Goal: Task Accomplishment & Management: Complete application form

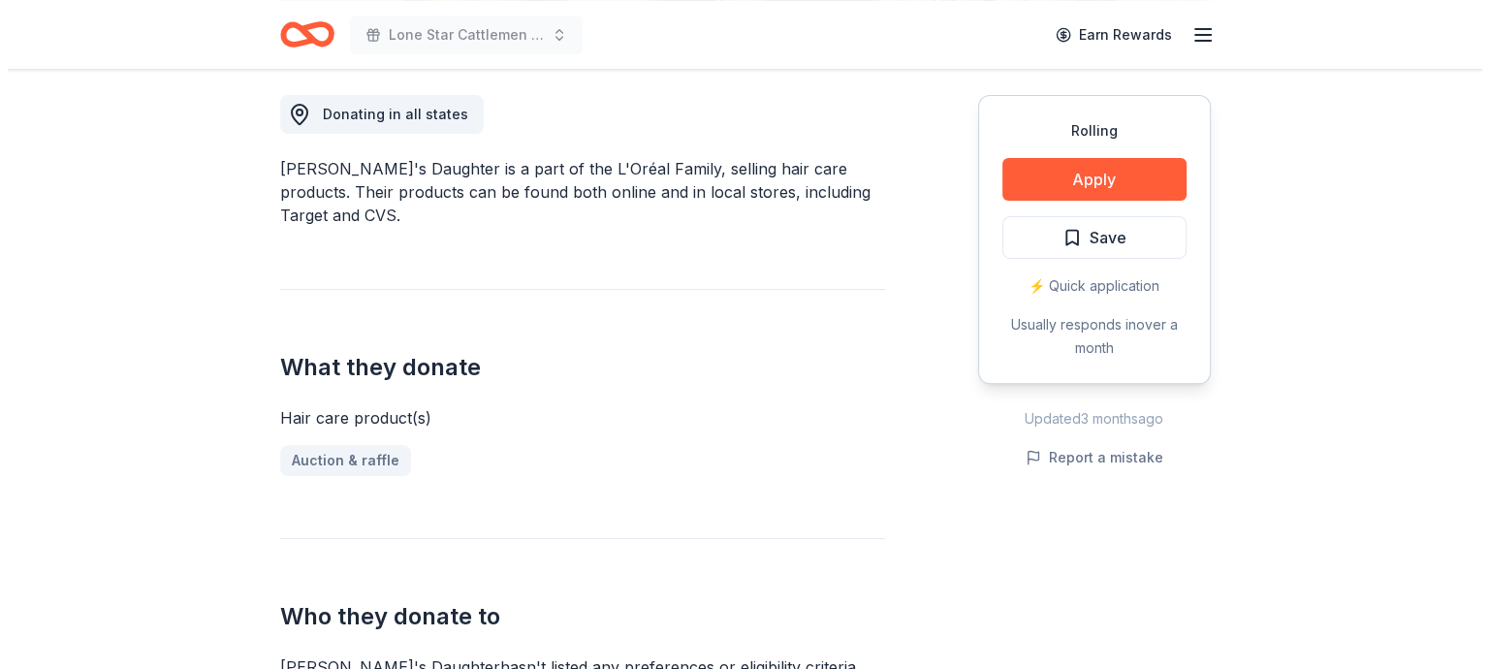
scroll to position [485, 0]
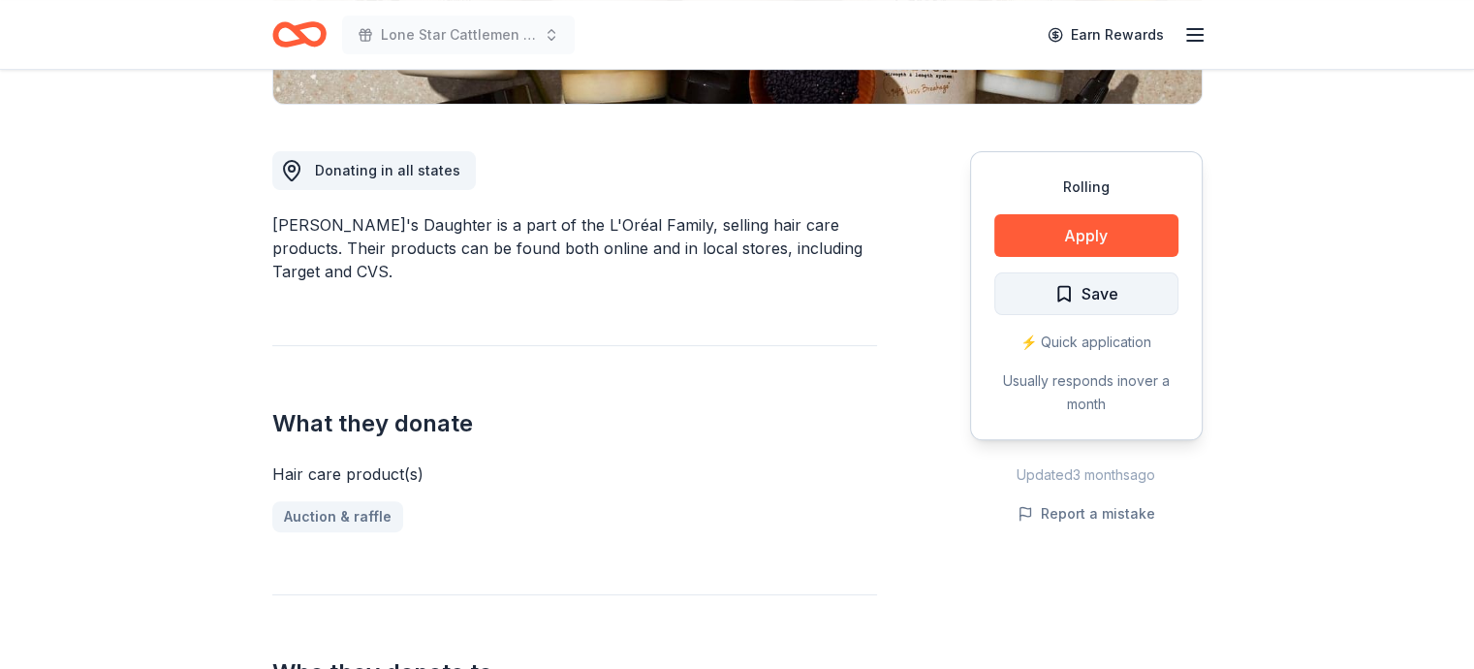
click at [1069, 292] on span "Save" at bounding box center [1086, 293] width 64 height 25
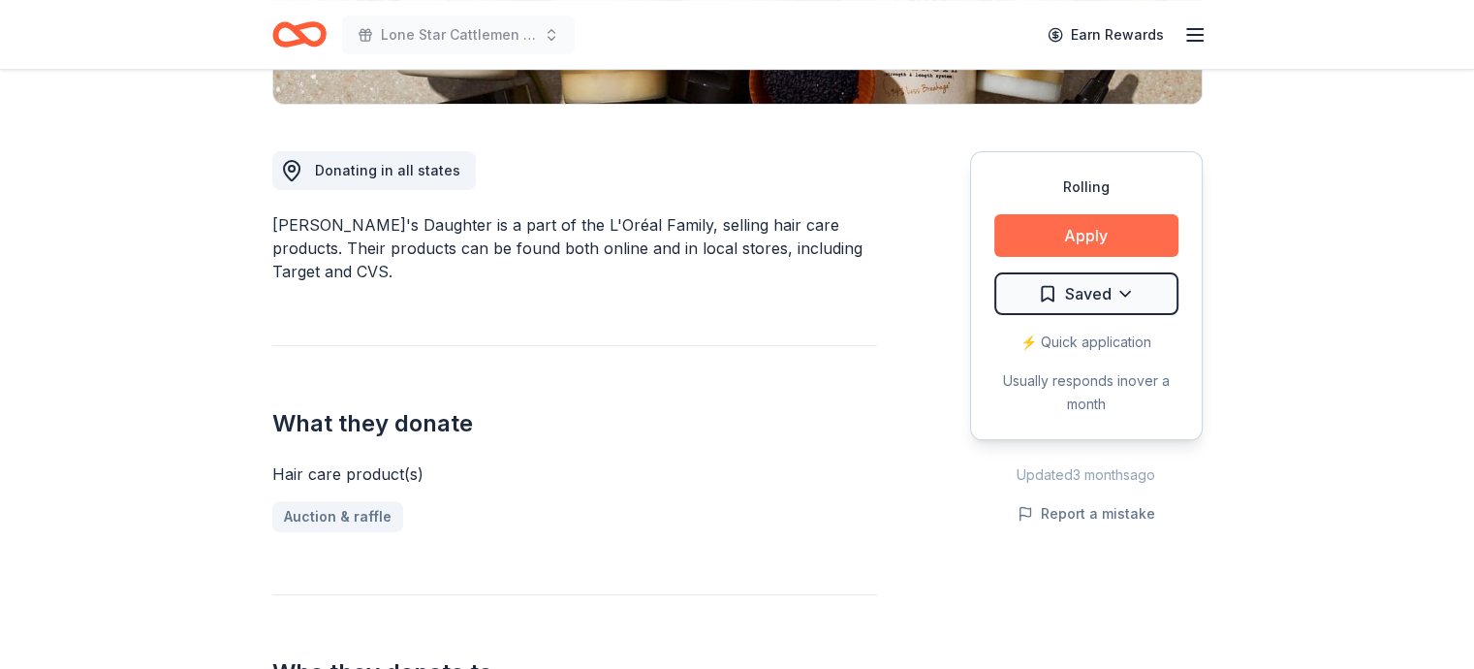
click at [1080, 234] on button "Apply" at bounding box center [1086, 235] width 184 height 43
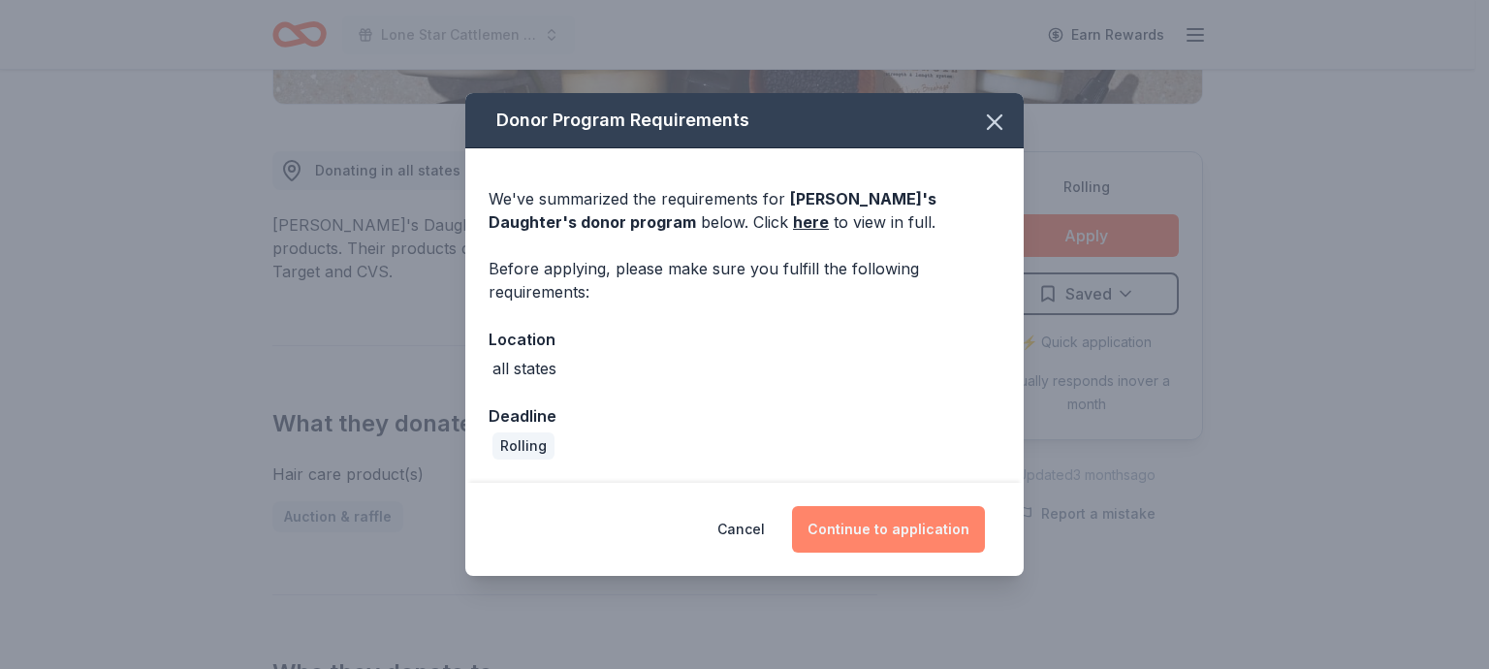
click at [901, 528] on button "Continue to application" at bounding box center [888, 529] width 193 height 47
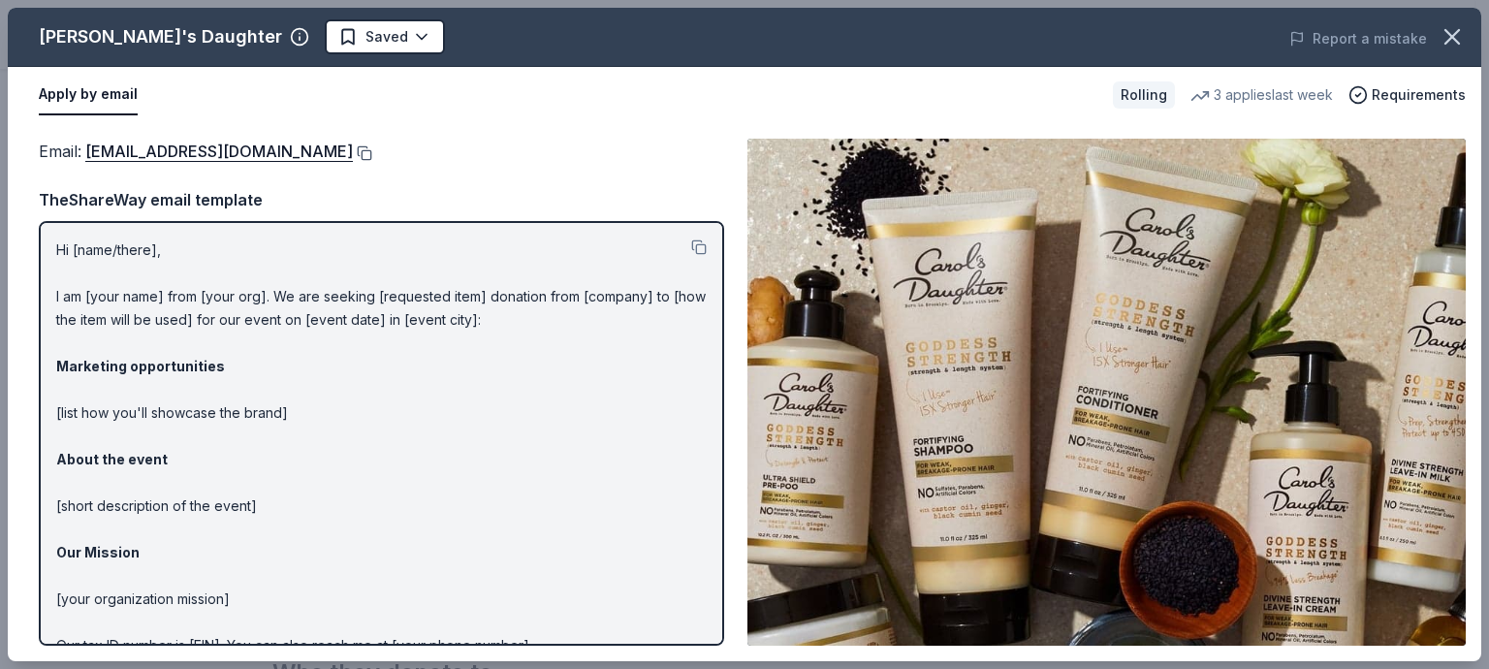
click at [368, 147] on button at bounding box center [362, 153] width 19 height 16
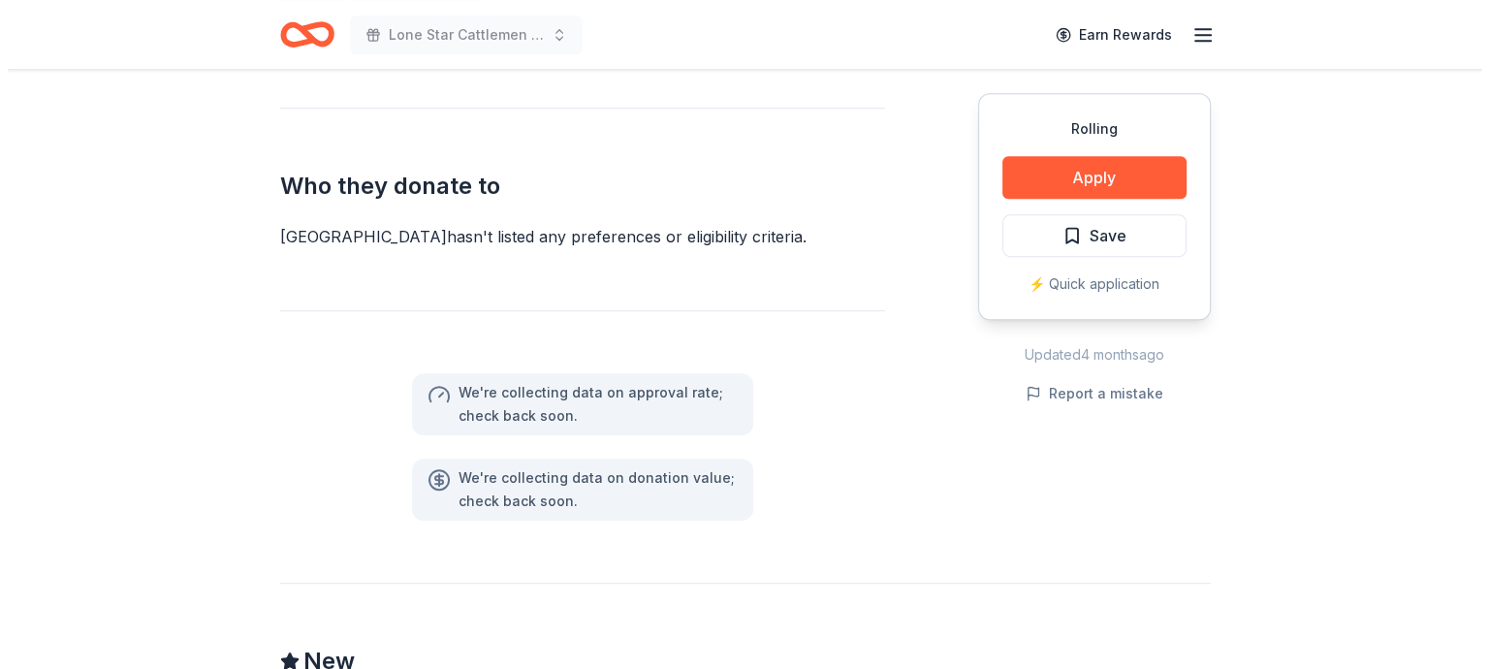
scroll to position [1066, 0]
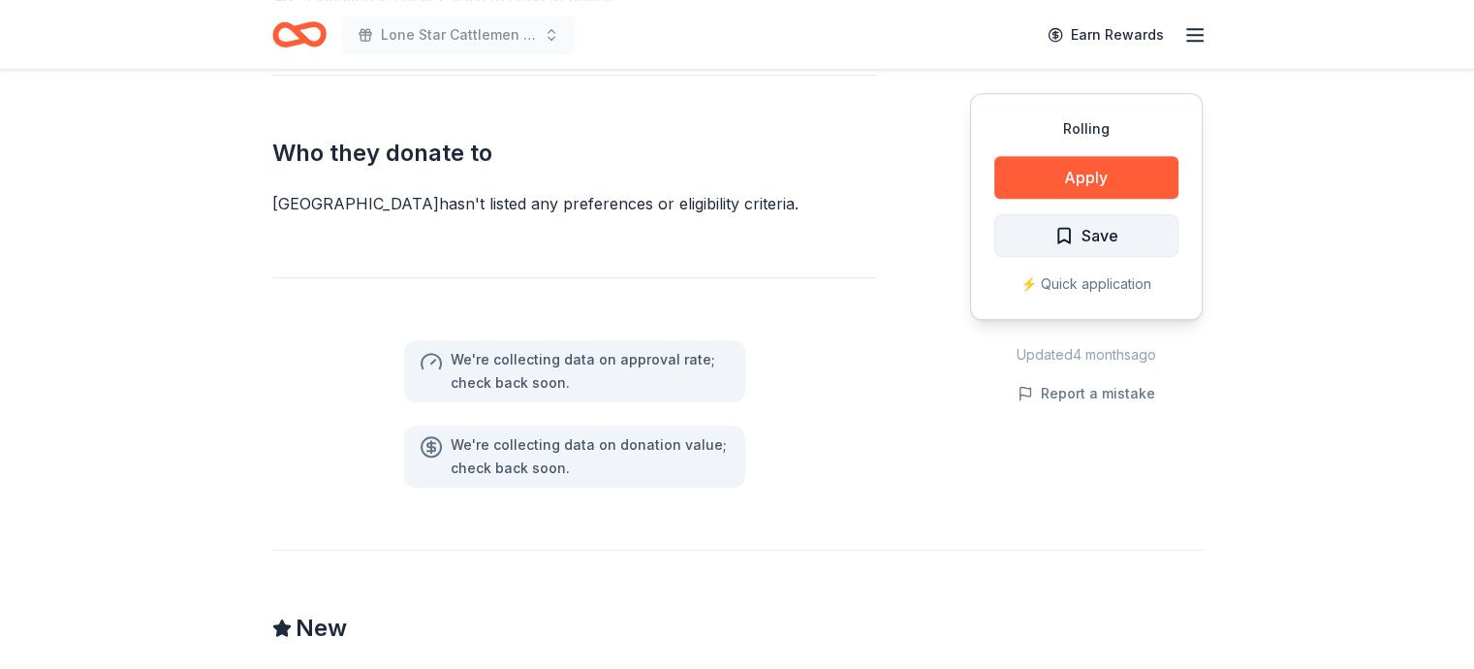
click at [1061, 232] on span "Save" at bounding box center [1086, 235] width 64 height 25
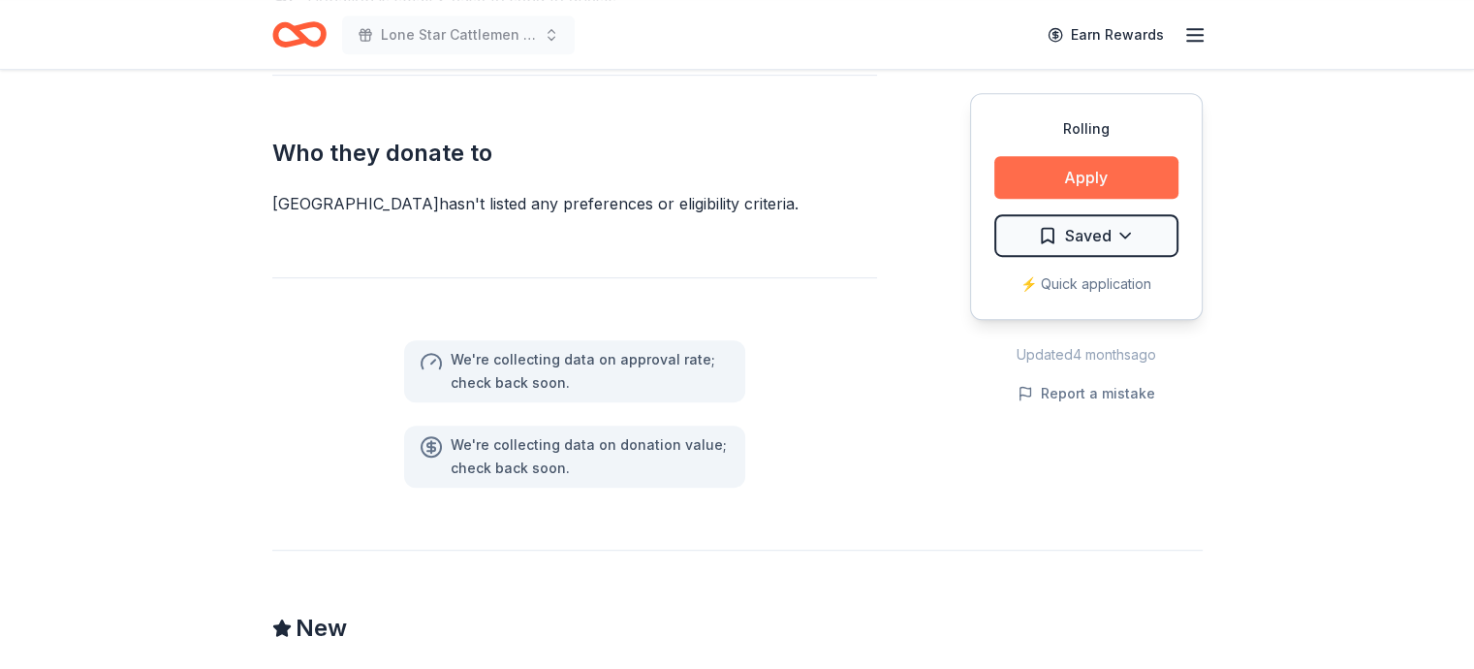
click at [1089, 176] on button "Apply" at bounding box center [1086, 177] width 184 height 43
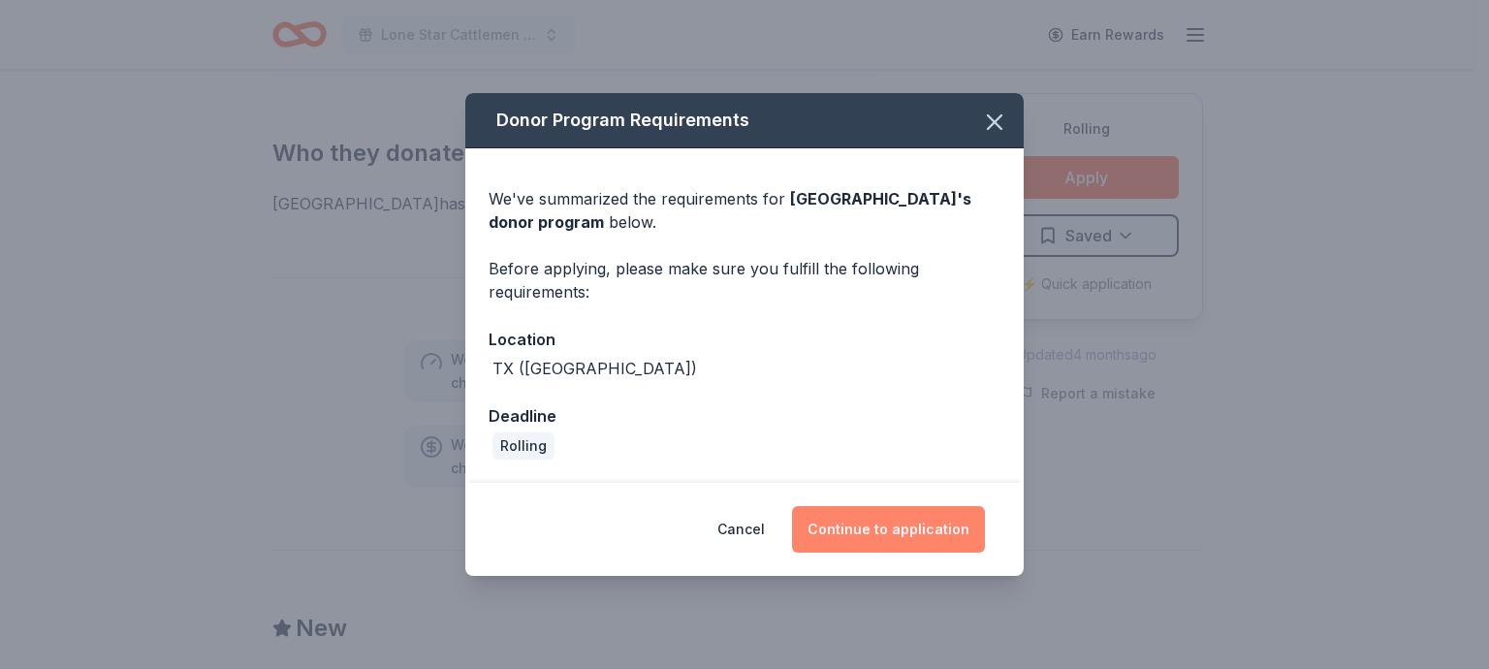
click at [921, 528] on button "Continue to application" at bounding box center [888, 529] width 193 height 47
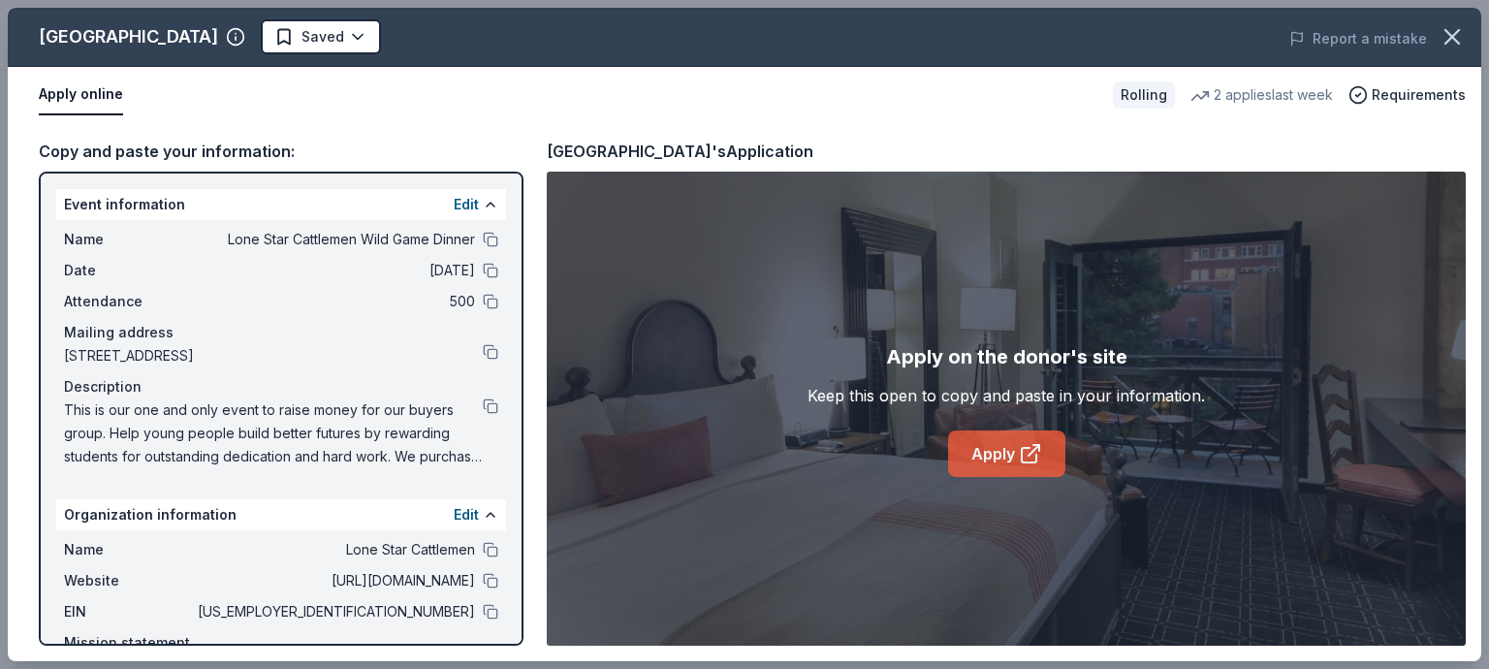
click at [1011, 451] on link "Apply" at bounding box center [1006, 453] width 117 height 47
click at [483, 237] on button at bounding box center [491, 240] width 16 height 16
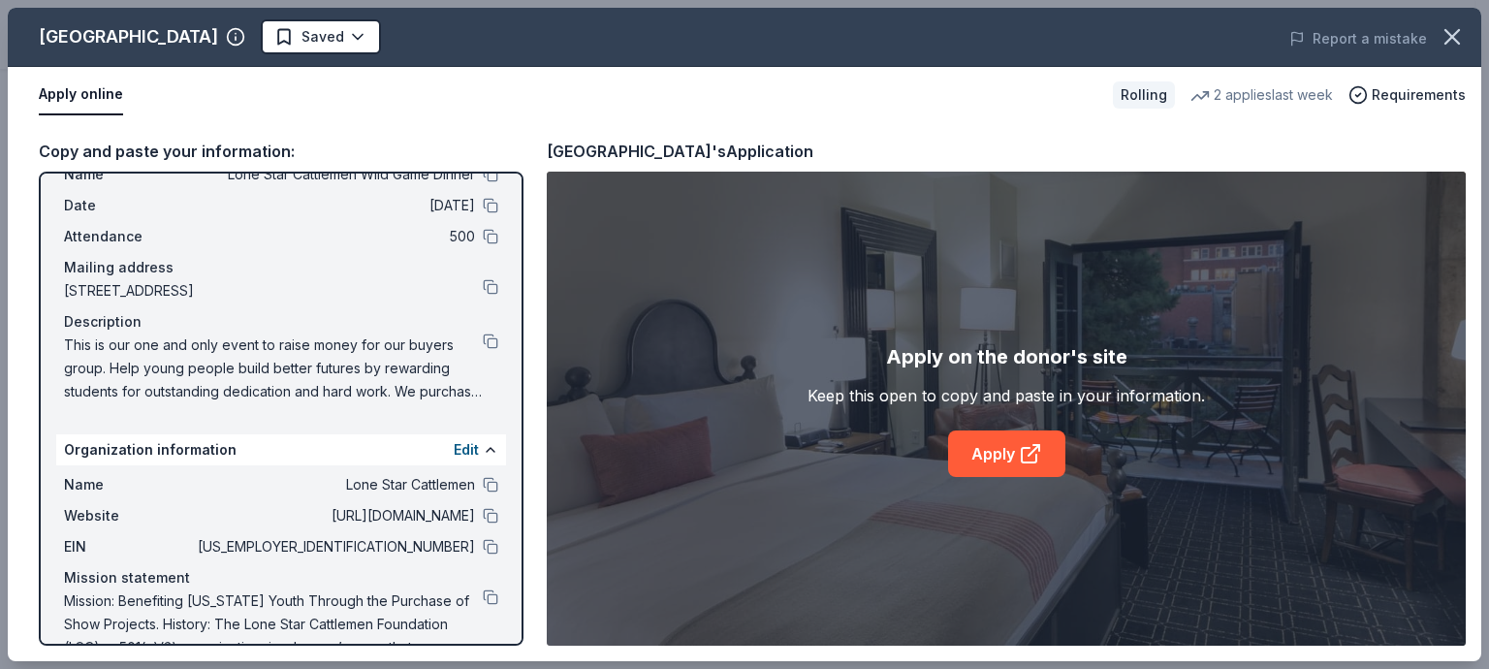
scroll to position [103, 0]
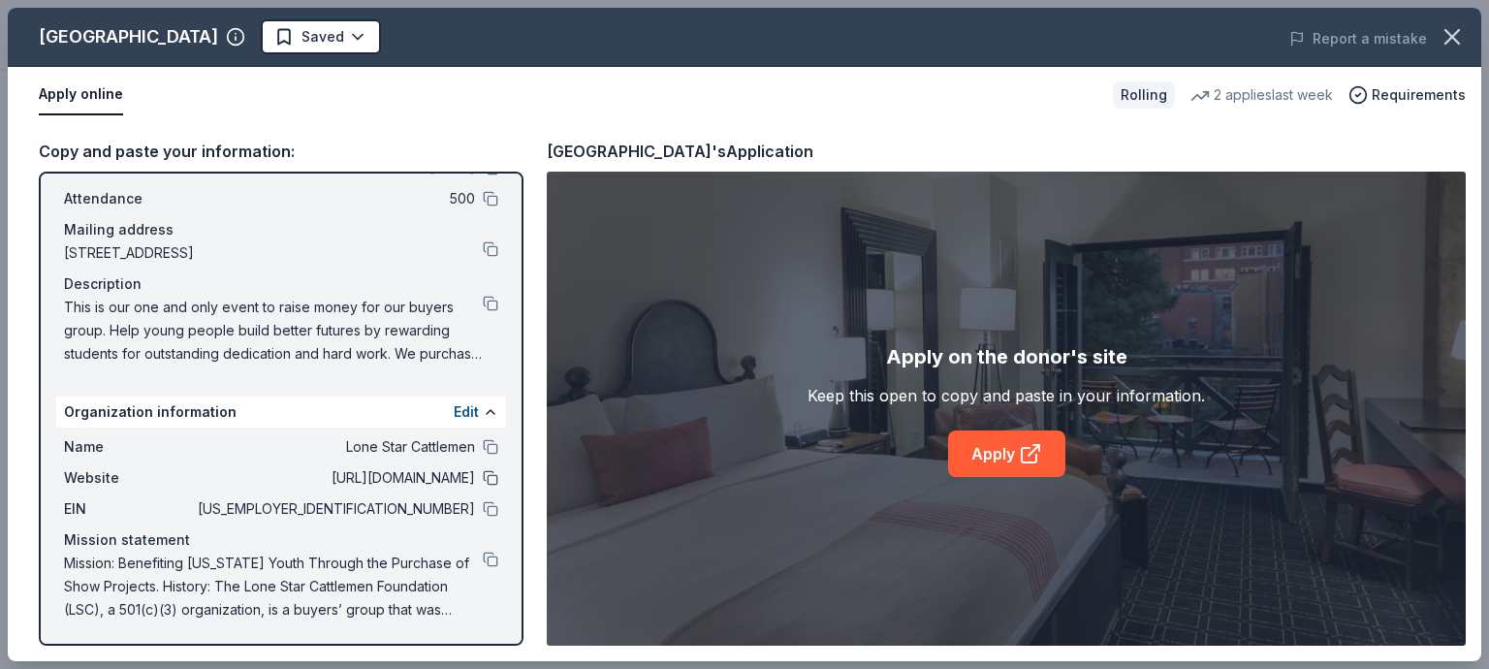
click at [483, 476] on button at bounding box center [491, 478] width 16 height 16
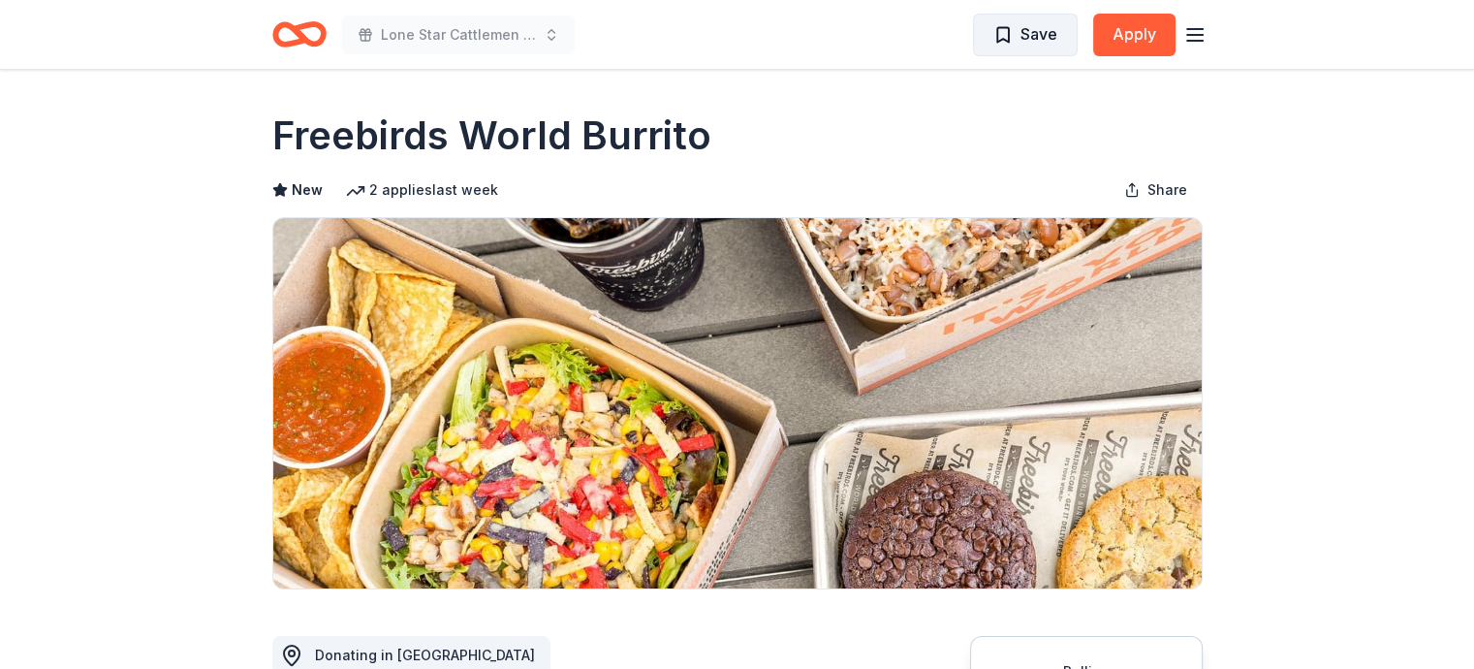
click at [997, 32] on span "Save" at bounding box center [1025, 33] width 64 height 25
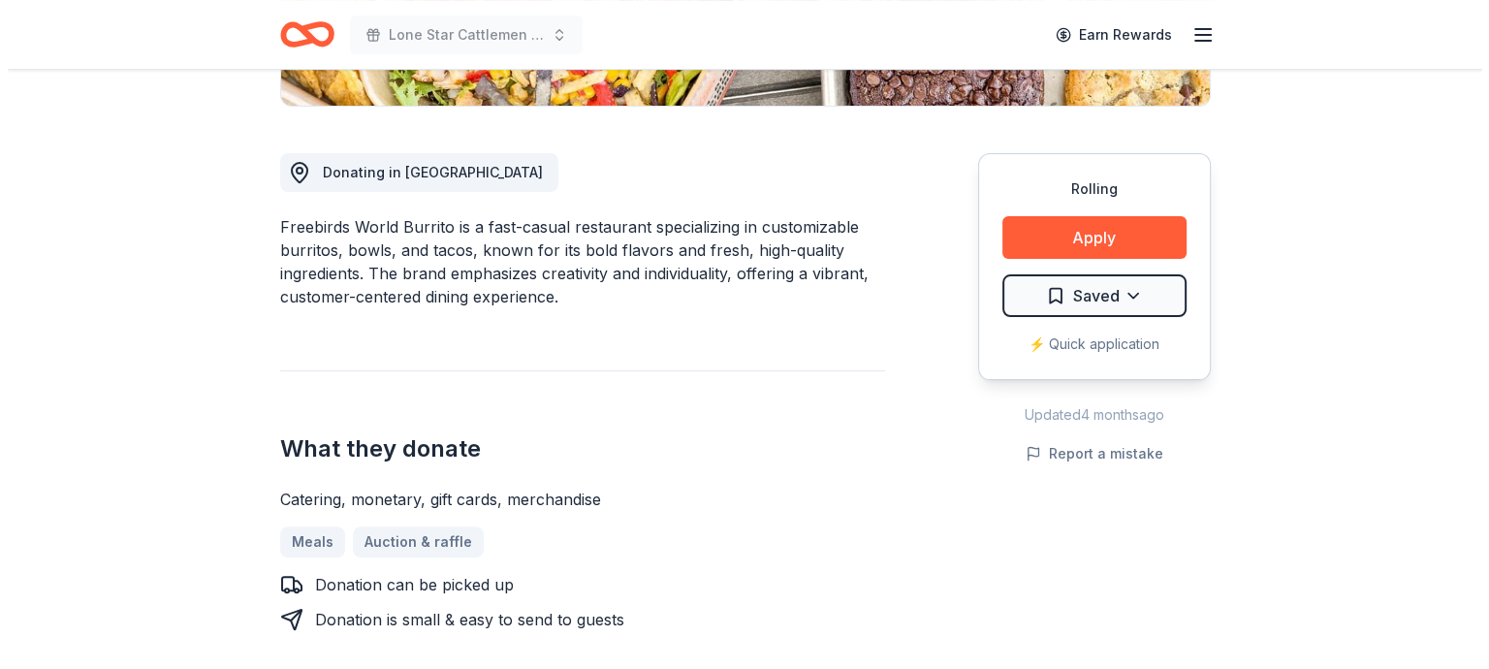
scroll to position [485, 0]
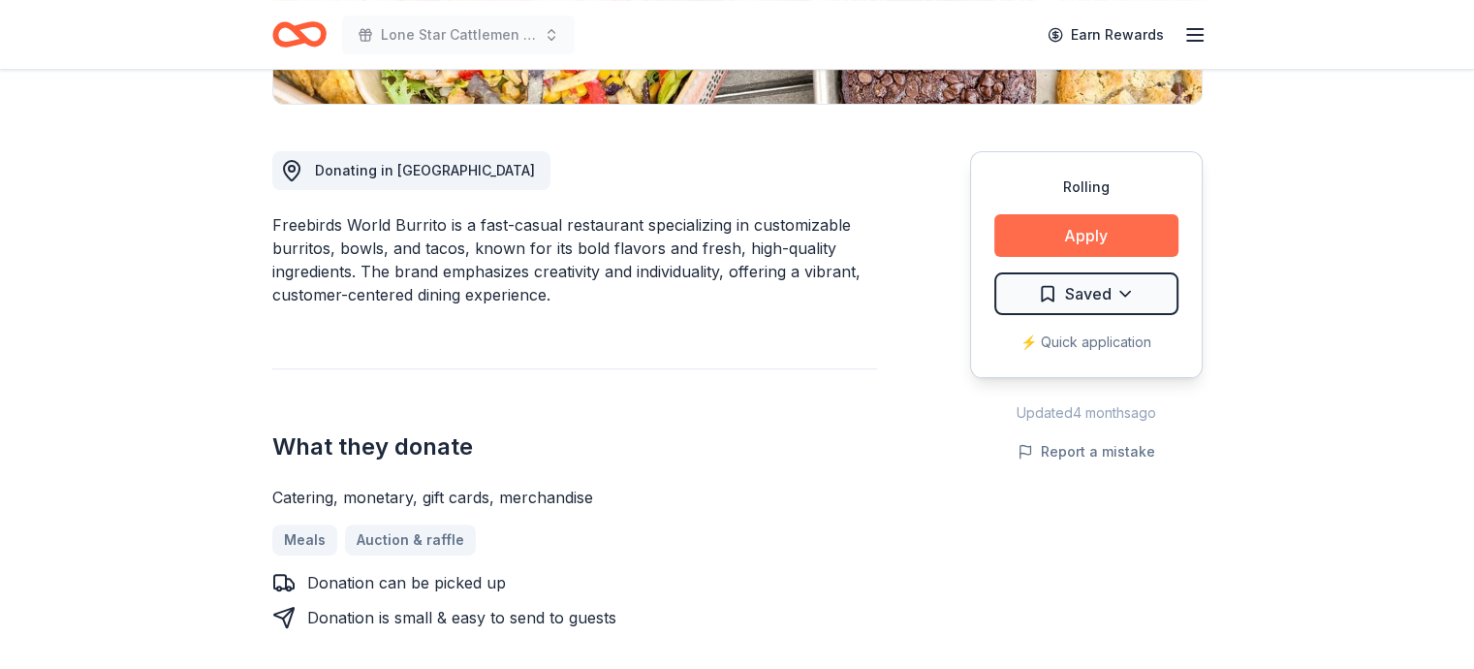
click at [1066, 236] on button "Apply" at bounding box center [1086, 235] width 184 height 43
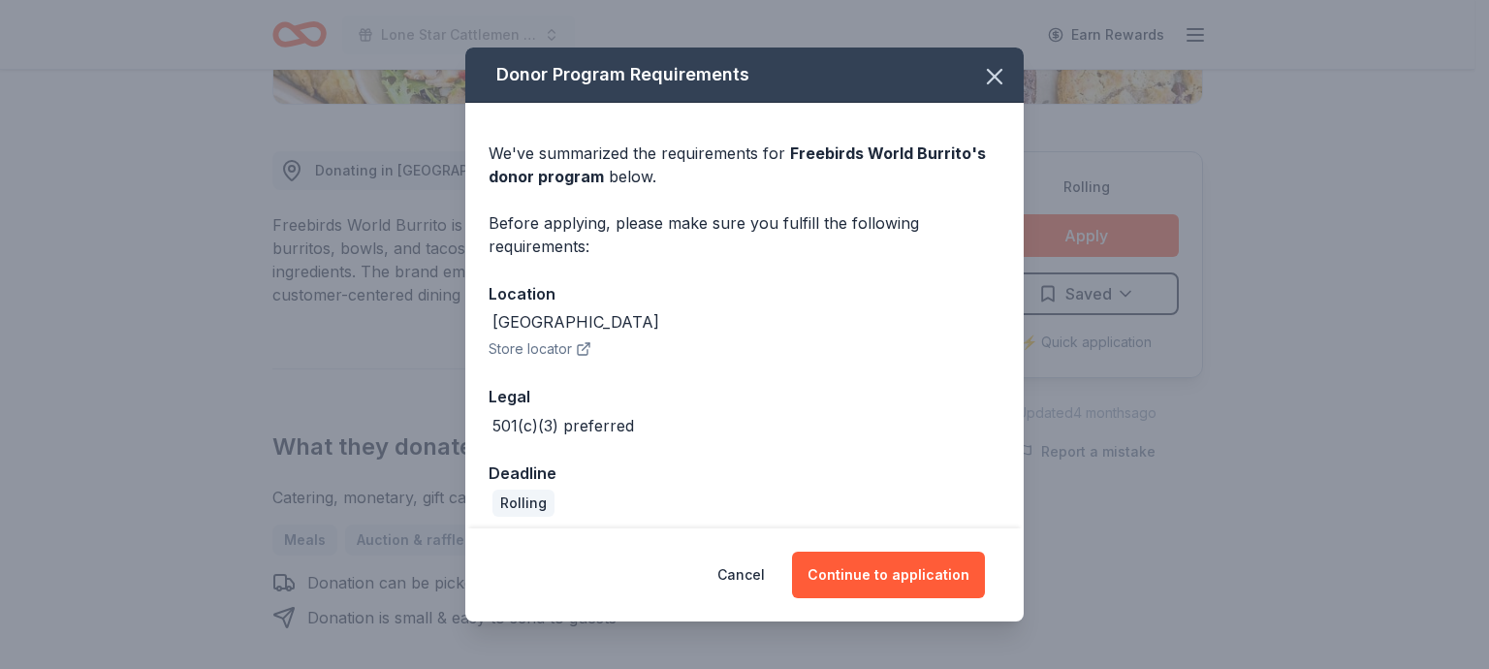
scroll to position [12, 0]
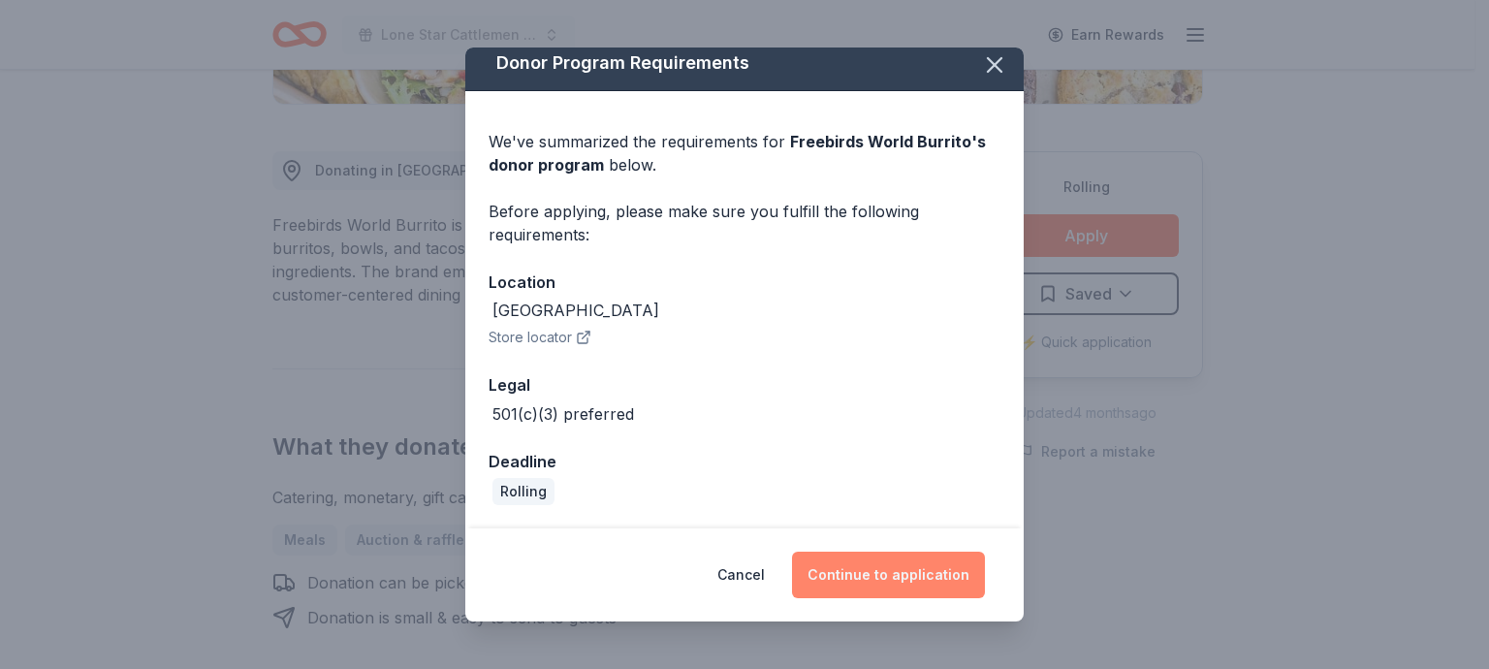
click at [882, 579] on button "Continue to application" at bounding box center [888, 574] width 193 height 47
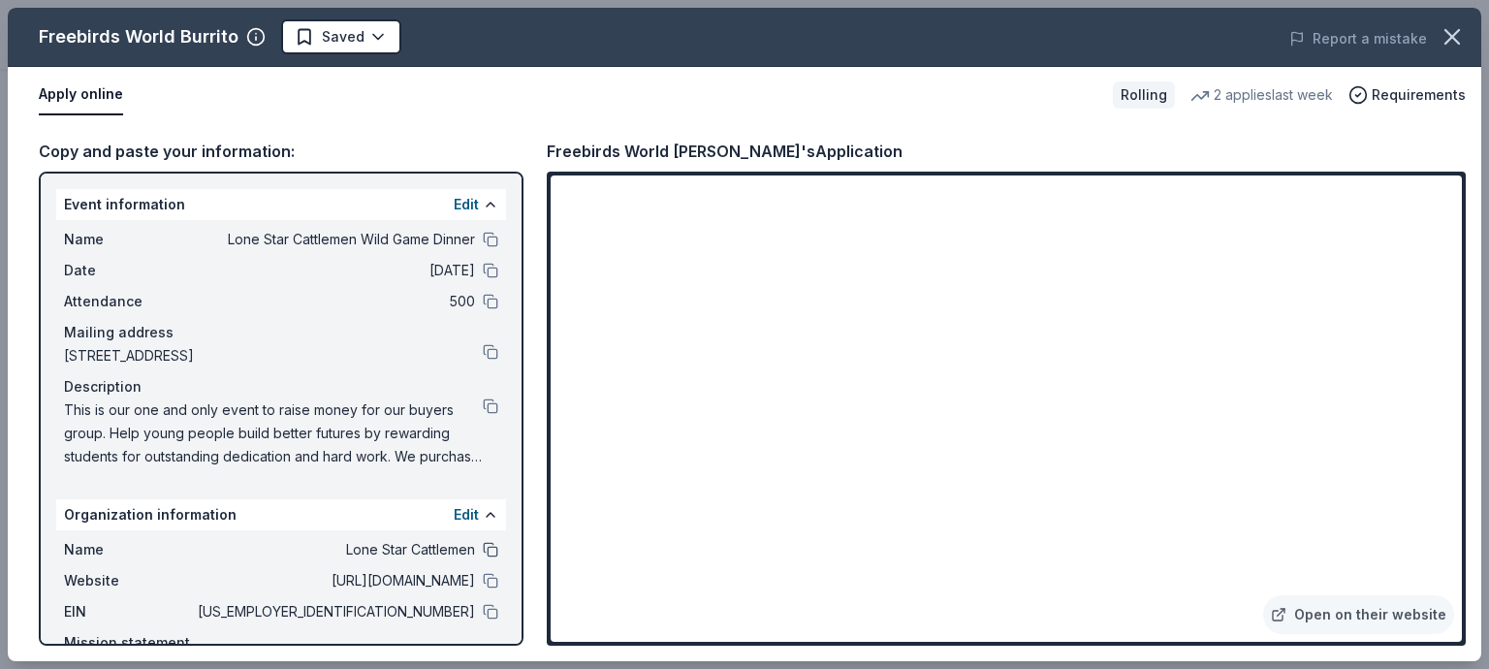
click at [483, 548] on button at bounding box center [491, 550] width 16 height 16
click at [483, 581] on button at bounding box center [491, 581] width 16 height 16
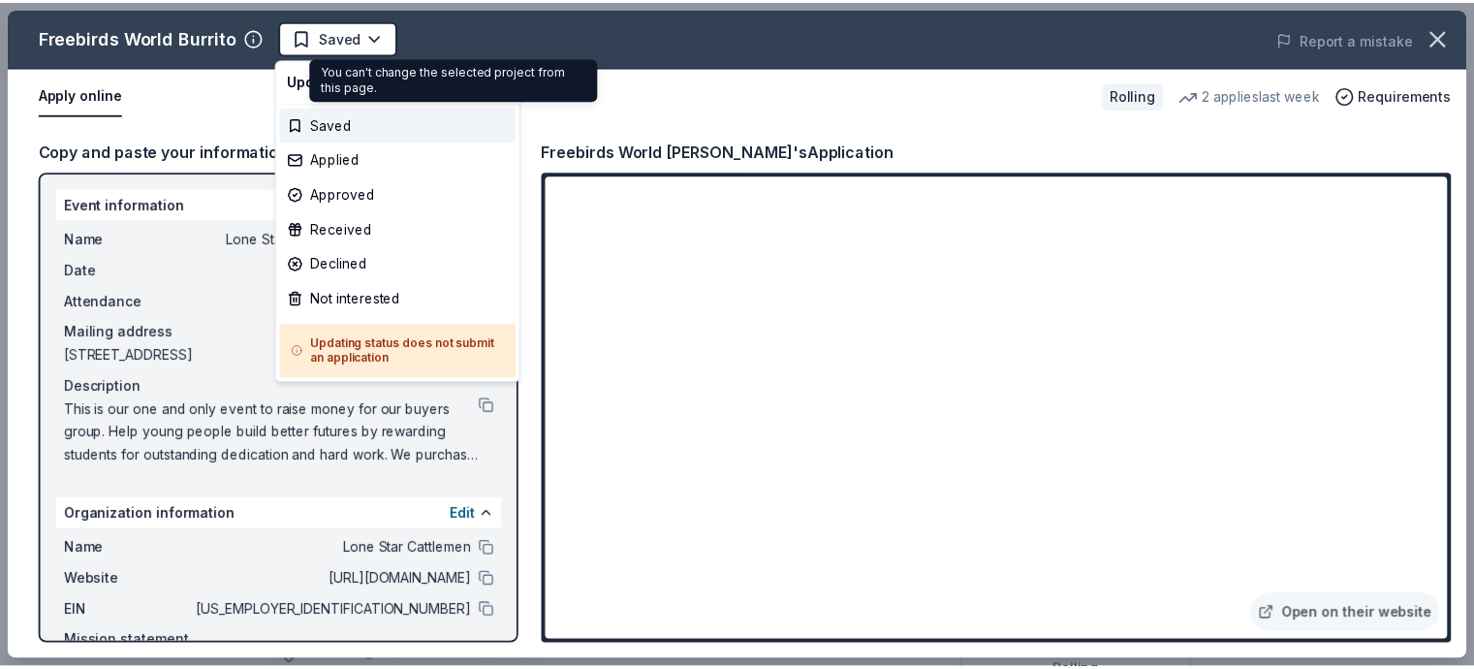
scroll to position [0, 0]
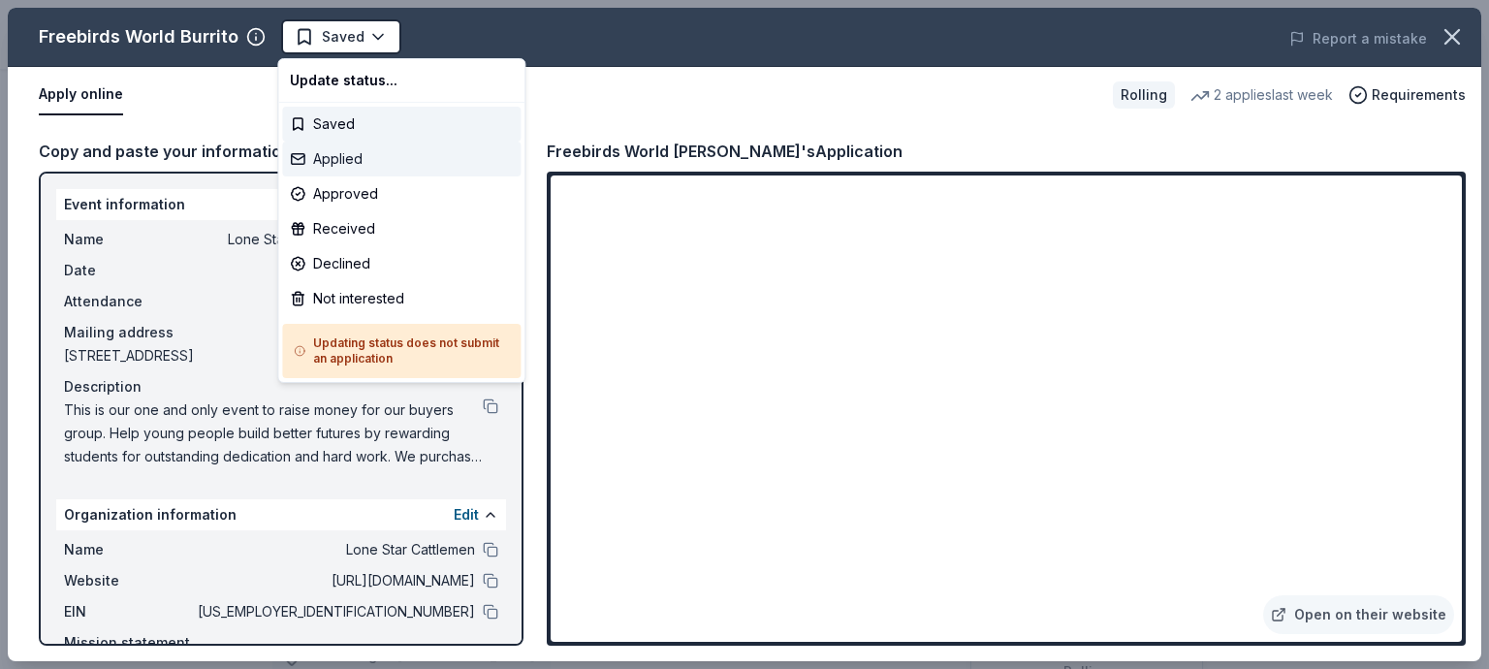
click at [358, 160] on div "Applied" at bounding box center [401, 158] width 238 height 35
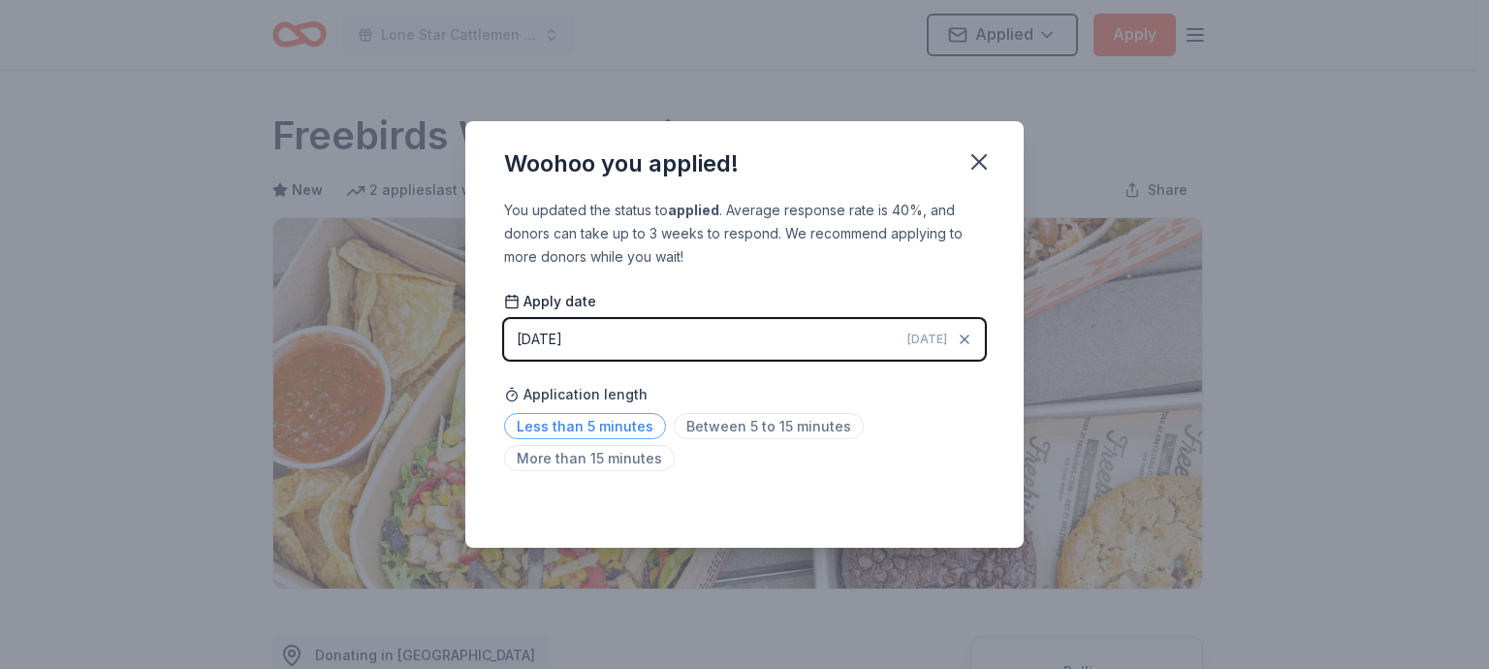
click at [605, 425] on span "Less than 5 minutes" at bounding box center [585, 426] width 162 height 26
click at [976, 157] on icon "button" at bounding box center [978, 161] width 27 height 27
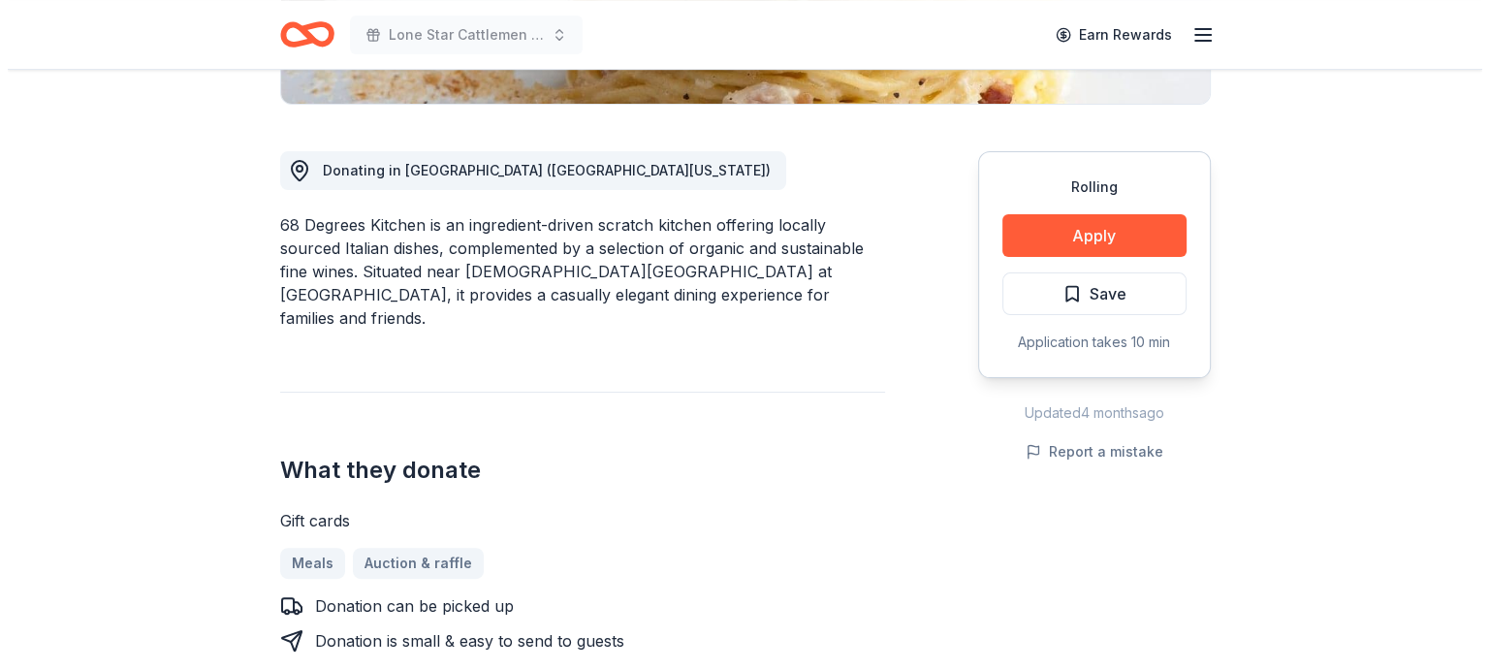
scroll to position [581, 0]
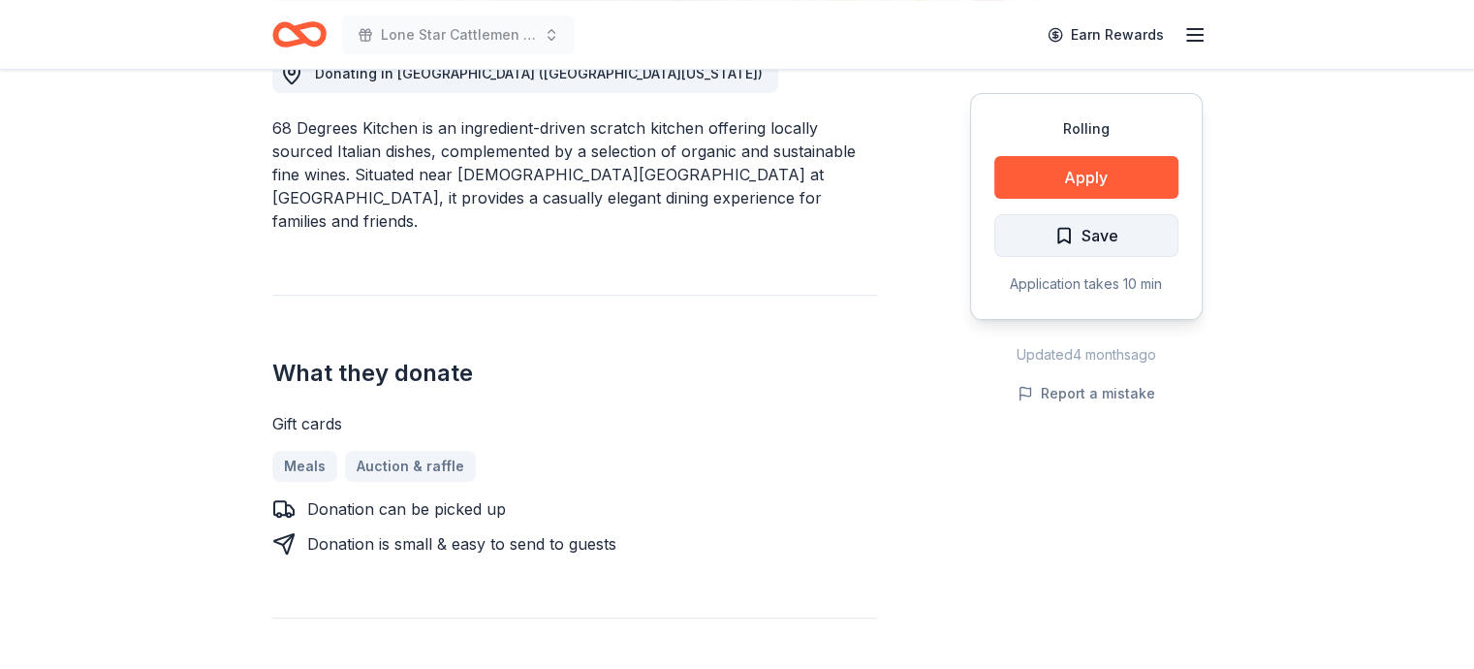
click at [1071, 235] on span "Save" at bounding box center [1086, 235] width 64 height 25
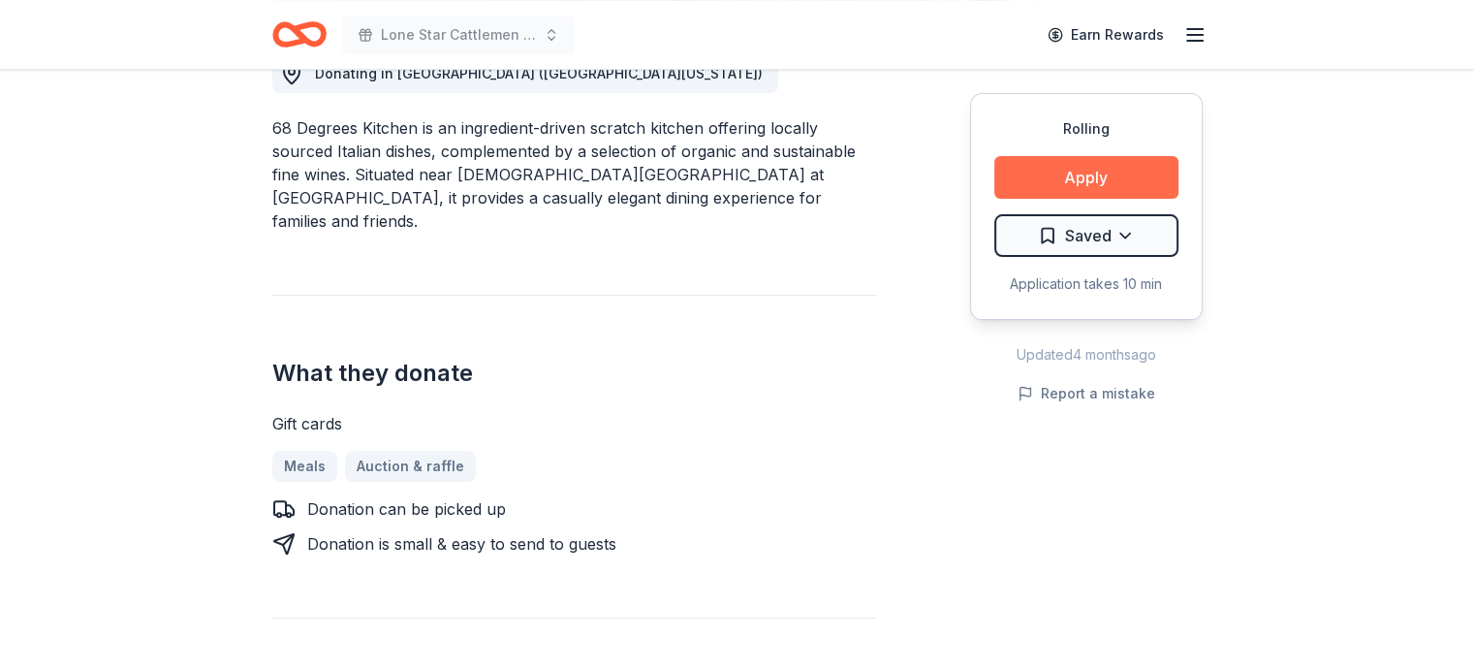
click at [1082, 173] on button "Apply" at bounding box center [1086, 177] width 184 height 43
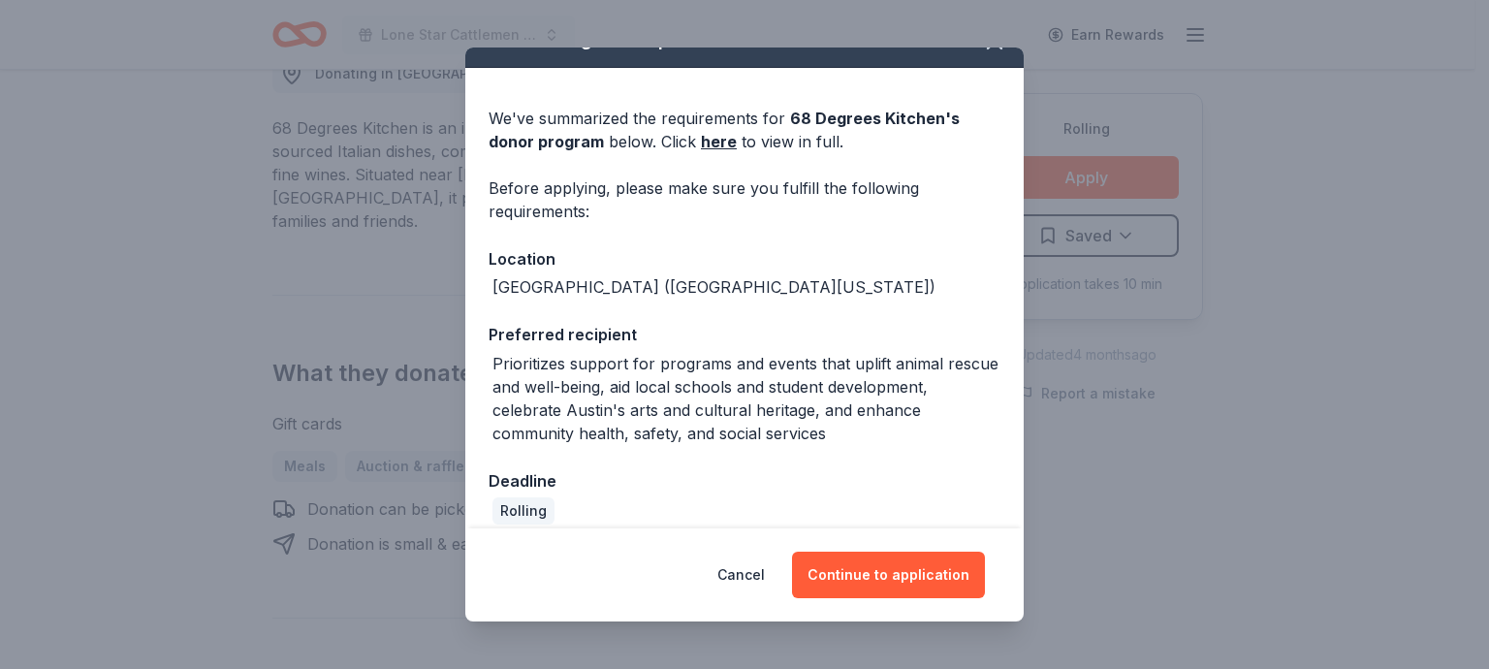
scroll to position [54, 0]
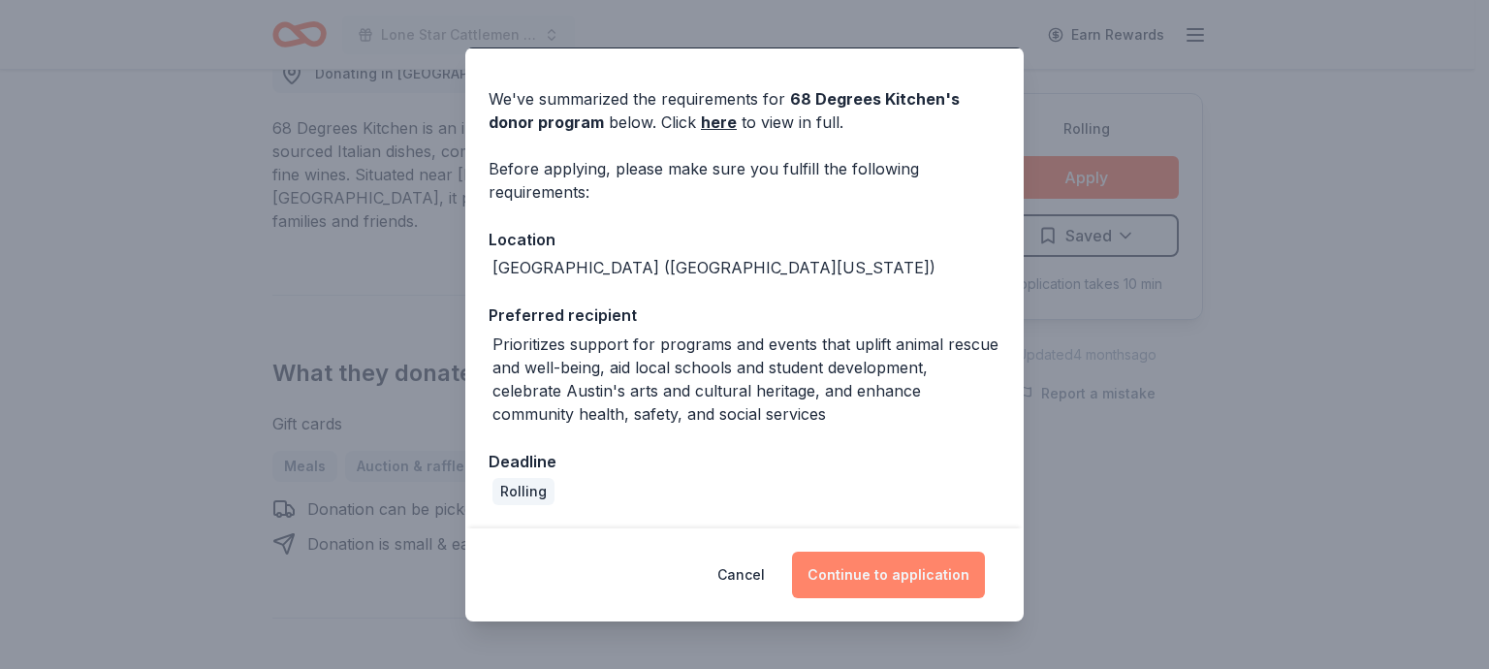
click at [912, 571] on button "Continue to application" at bounding box center [888, 574] width 193 height 47
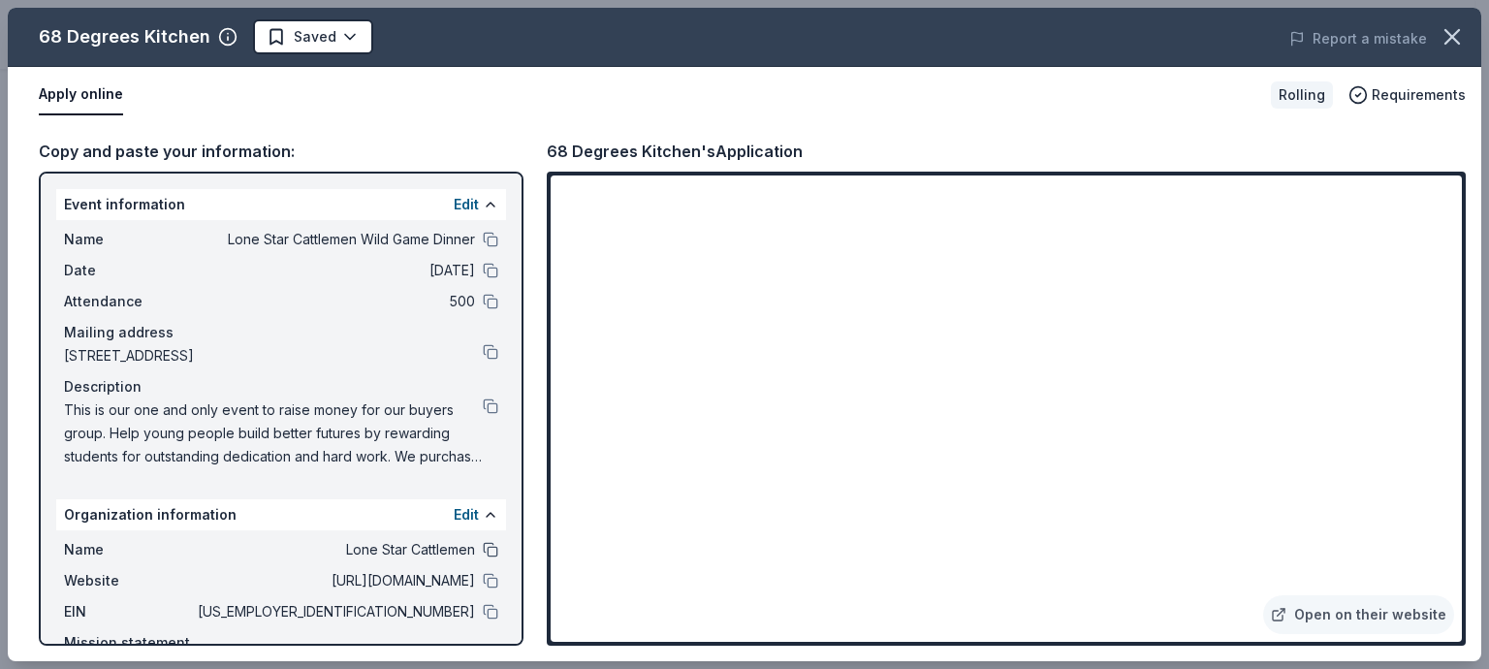
click at [483, 551] on button at bounding box center [491, 550] width 16 height 16
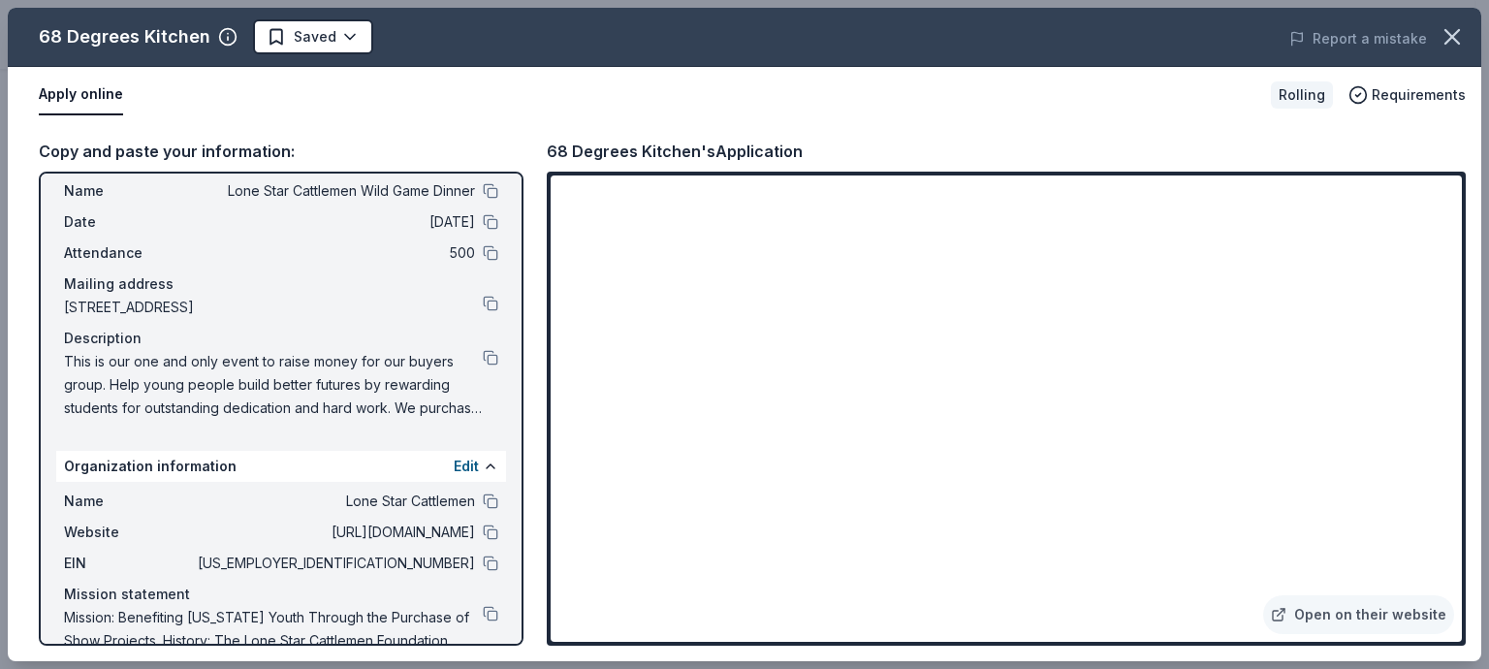
scroll to position [0, 0]
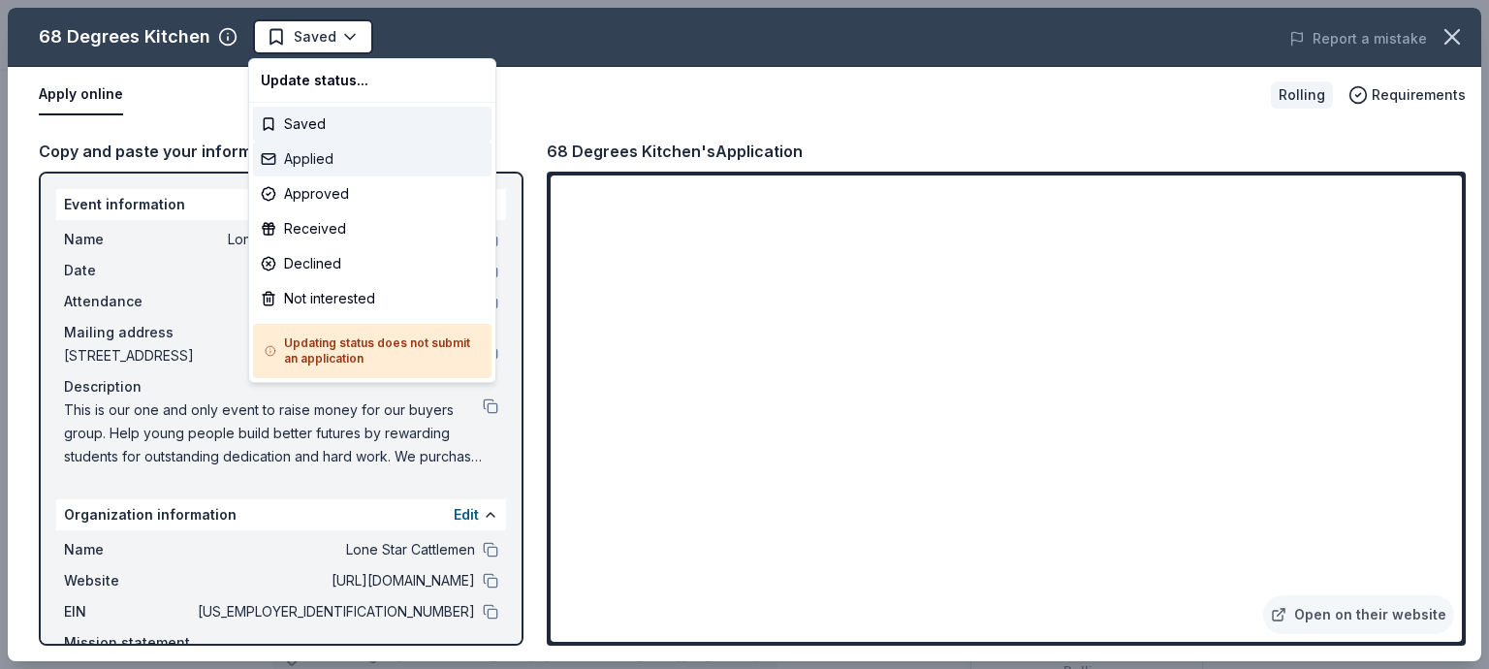
click at [325, 155] on div "Applied" at bounding box center [372, 158] width 238 height 35
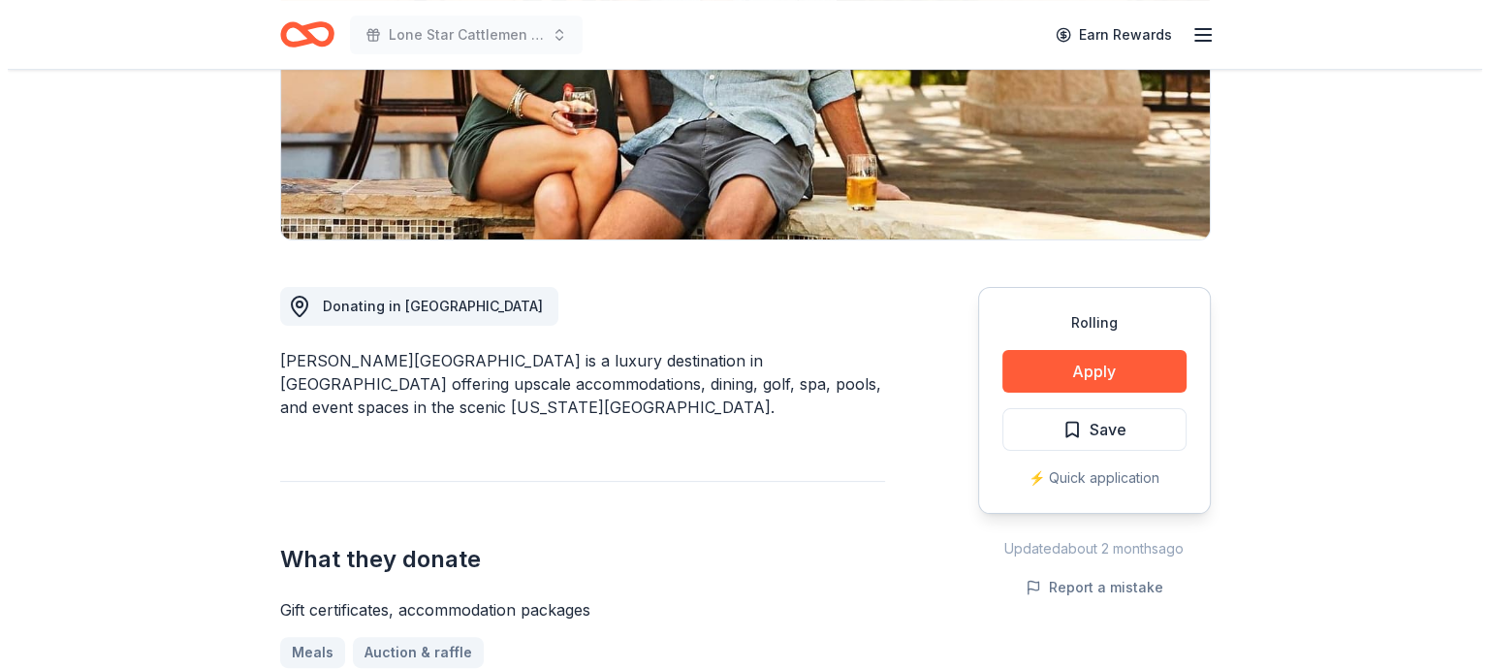
scroll to position [388, 0]
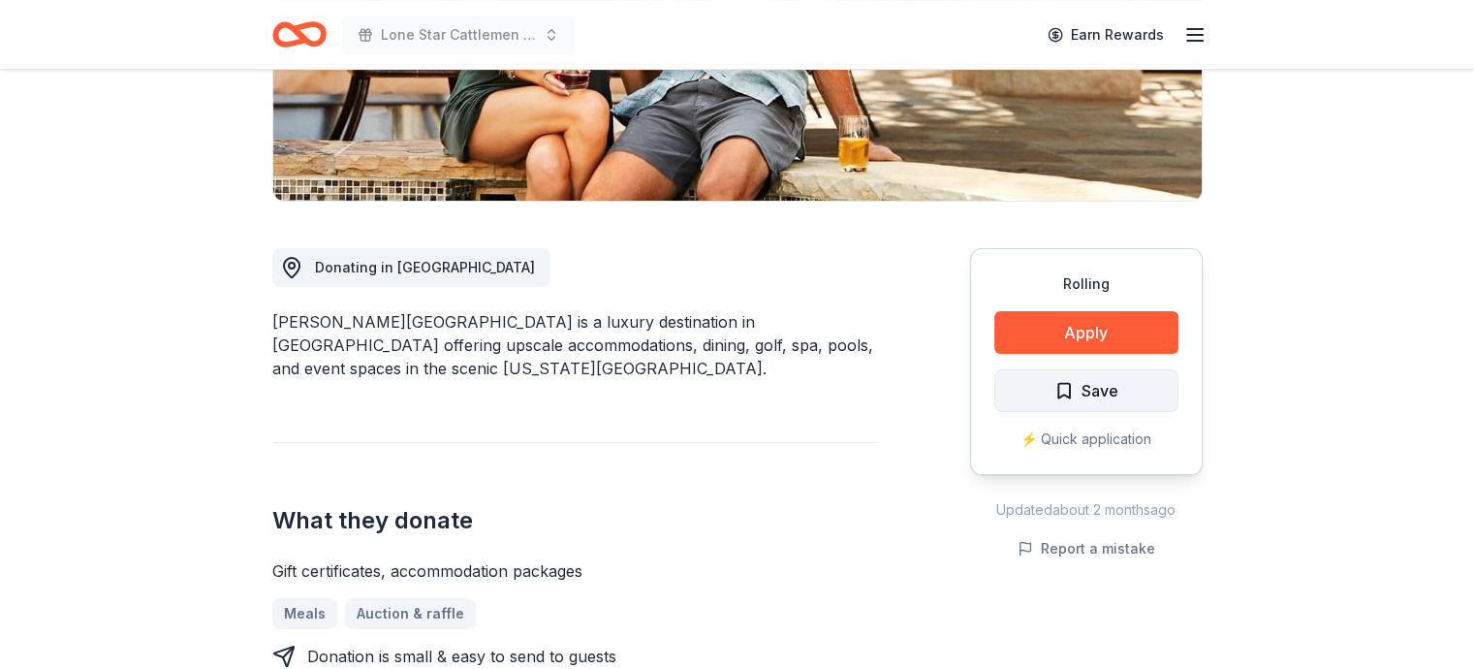
click at [1063, 398] on span "Save" at bounding box center [1086, 390] width 64 height 25
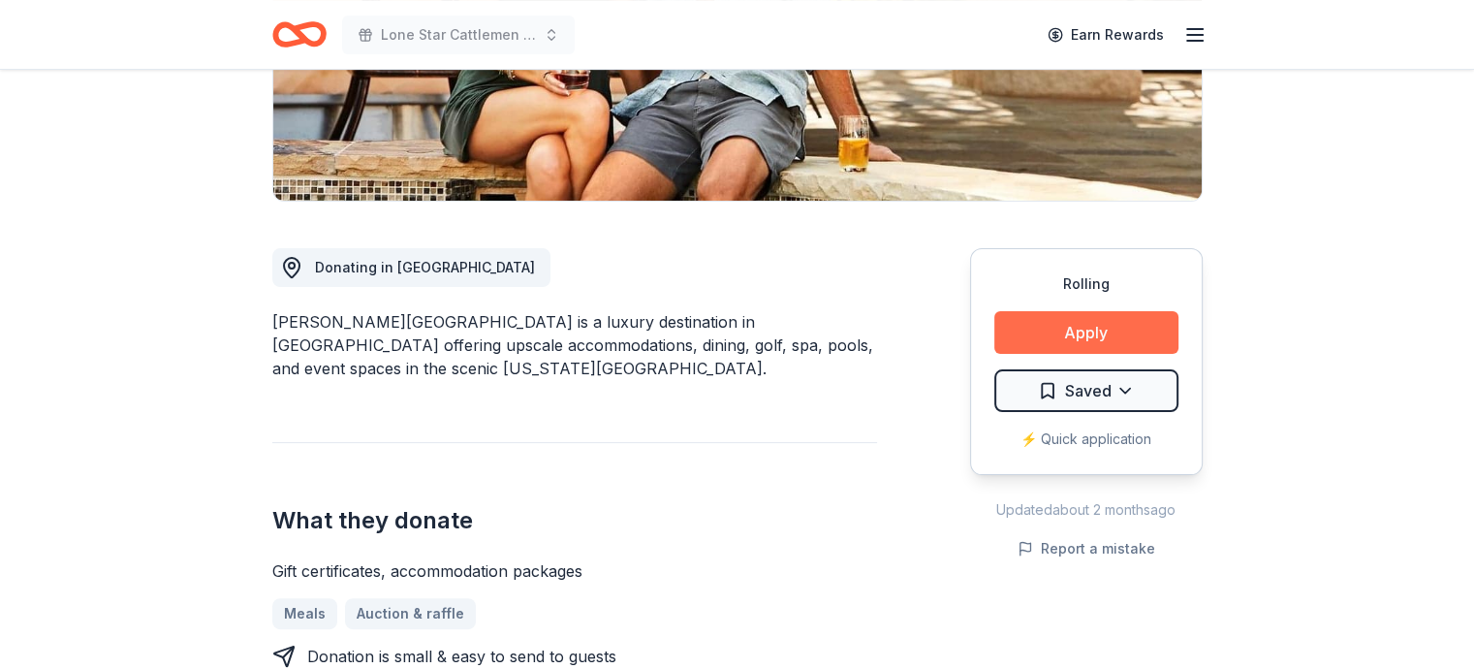
click at [1071, 330] on button "Apply" at bounding box center [1086, 332] width 184 height 43
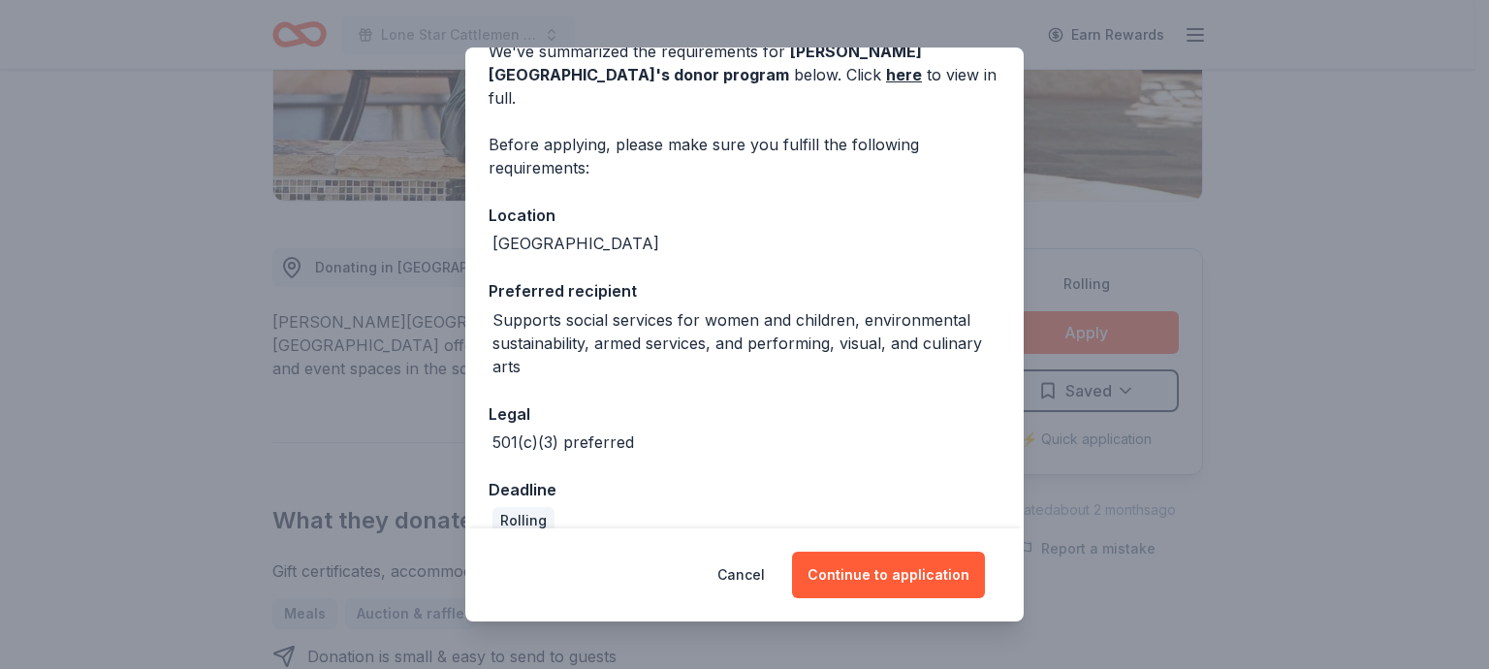
scroll to position [107, 0]
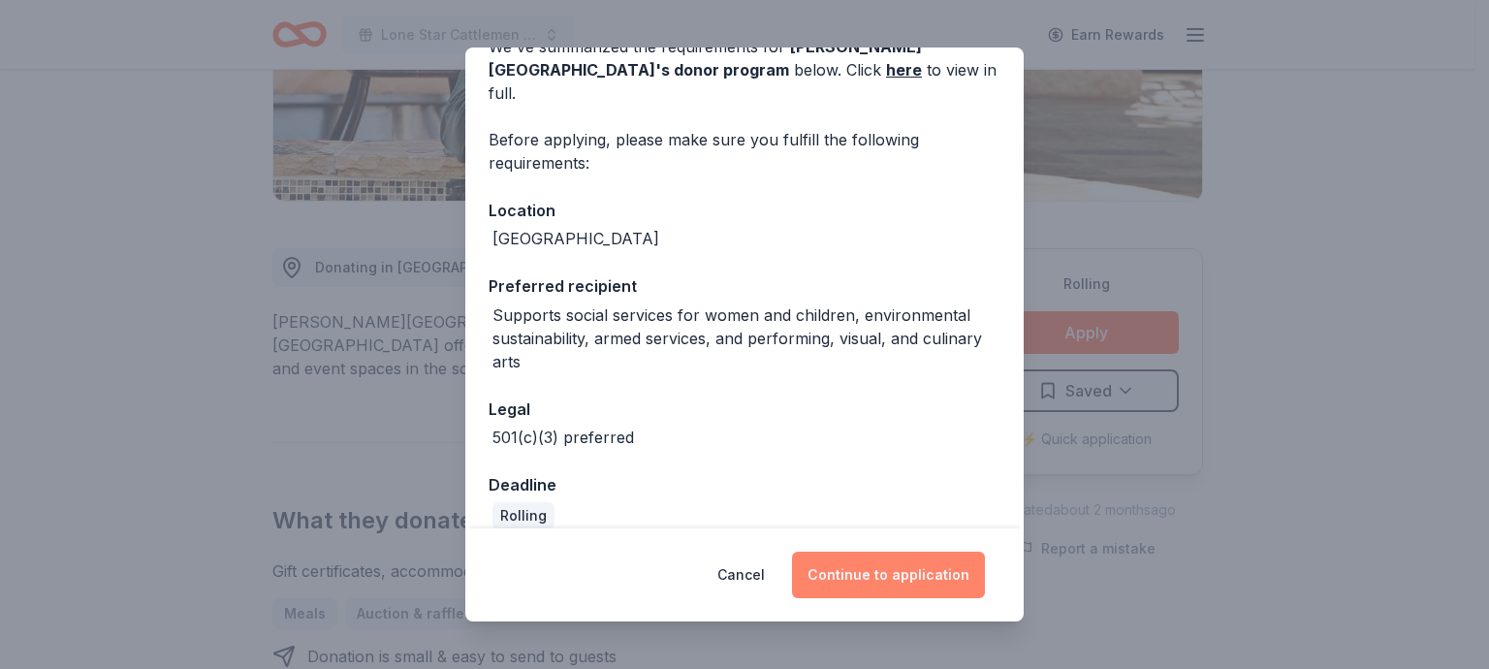
click at [884, 588] on button "Continue to application" at bounding box center [888, 574] width 193 height 47
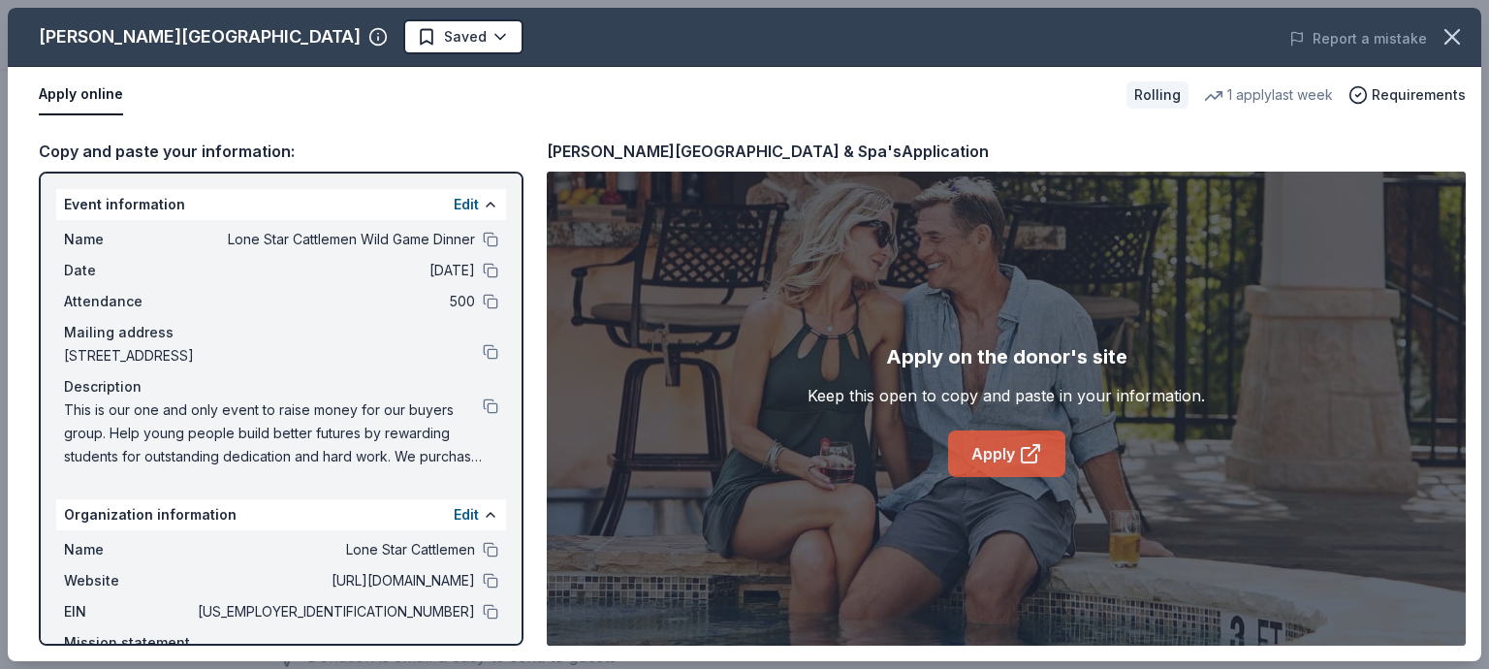
click at [1020, 455] on icon at bounding box center [1030, 453] width 23 height 23
click at [483, 548] on button at bounding box center [491, 550] width 16 height 16
click at [483, 579] on button at bounding box center [491, 581] width 16 height 16
